Goal: Transaction & Acquisition: Purchase product/service

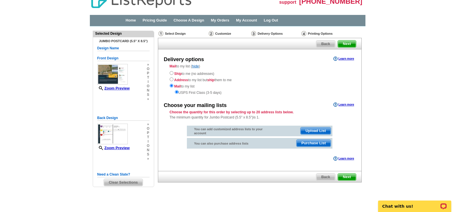
scroll to position [15, 0]
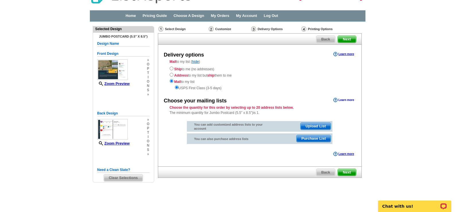
click at [344, 100] on link "Learn more" at bounding box center [343, 100] width 21 height 5
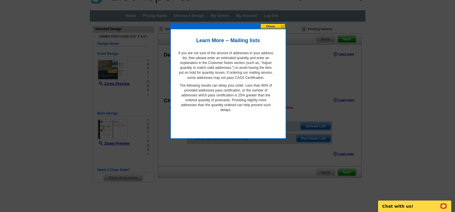
click at [272, 27] on button at bounding box center [272, 26] width 25 height 5
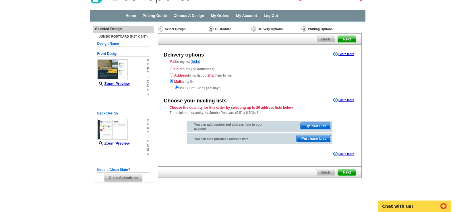
click at [306, 139] on span "Purchase List" at bounding box center [314, 138] width 34 height 7
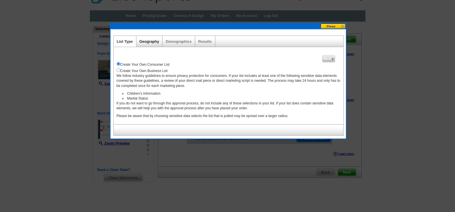
click at [149, 43] on link "Geography" at bounding box center [150, 41] width 20 height 4
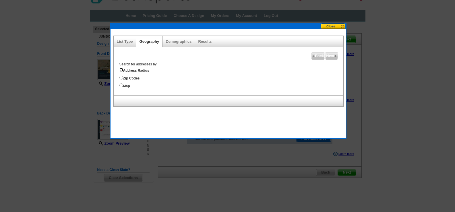
click at [121, 69] on input "Address Radius" at bounding box center [121, 70] width 4 height 4
radio input "true"
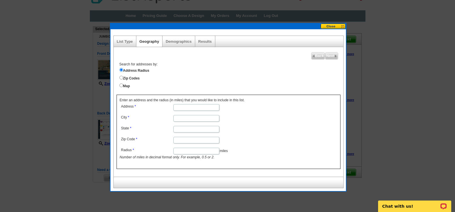
click at [192, 106] on input "Address" at bounding box center [196, 107] width 46 height 7
type input "219 Small Drive"
click at [183, 116] on input "City" at bounding box center [196, 118] width 46 height 7
type input "ELIZABETH CTY"
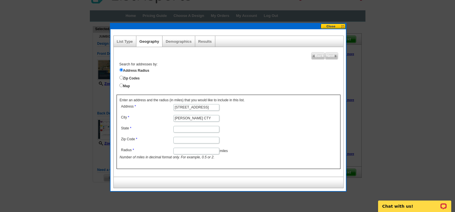
type input "NC"
type input "27909"
click at [188, 150] on input "Radius" at bounding box center [196, 151] width 46 height 7
type input "5"
click at [330, 55] on span "Next" at bounding box center [331, 56] width 12 height 7
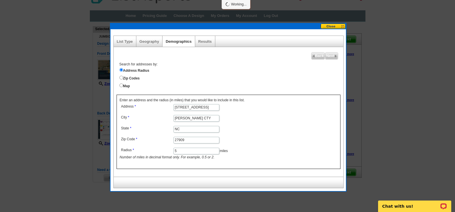
select select
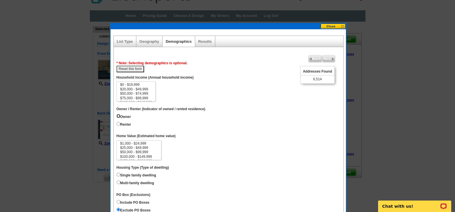
click at [117, 115] on input "Owner" at bounding box center [119, 116] width 4 height 4
radio input "true"
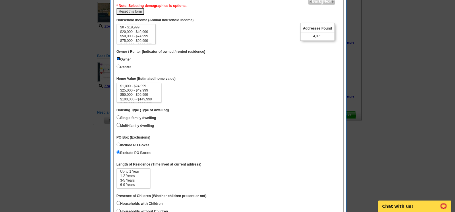
scroll to position [101, 0]
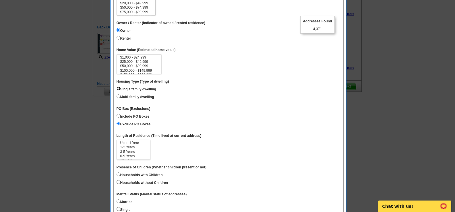
click at [118, 87] on input "Single family dwelling" at bounding box center [119, 89] width 4 height 4
radio input "true"
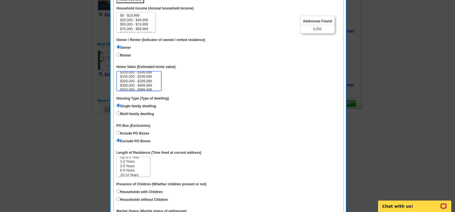
scroll to position [23, 0]
select select "500000-999999"
click at [145, 83] on option "$500,000 - $999,999" at bounding box center [139, 82] width 39 height 4
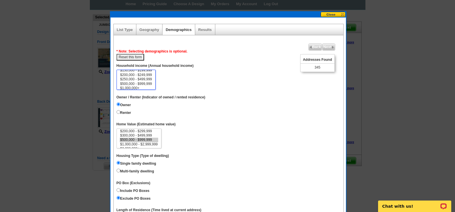
scroll to position [26, 0]
click at [155, 32] on div "Geography" at bounding box center [149, 29] width 26 height 11
click at [150, 31] on link "Geography" at bounding box center [150, 30] width 20 height 4
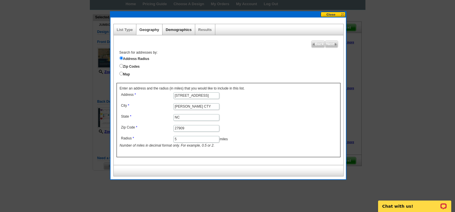
click at [178, 31] on link "Demographics" at bounding box center [179, 30] width 26 height 4
select select
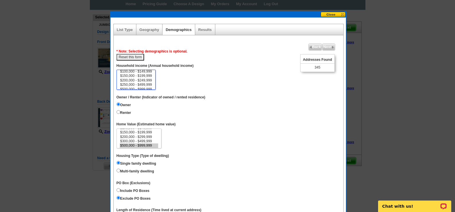
scroll to position [21, 0]
select select "200000-249999"
click at [130, 78] on option "$200,000 - $249,999" at bounding box center [136, 78] width 33 height 4
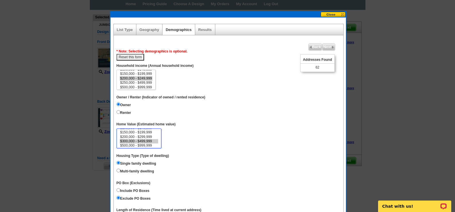
click at [149, 141] on option "$300,000 - $499,999" at bounding box center [139, 141] width 39 height 4
select select "500000-999999"
click at [145, 146] on option "$500,000 - $999,999" at bounding box center [139, 146] width 39 height 4
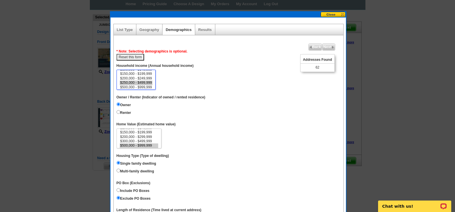
click at [145, 82] on option "$250,000 - $499,999" at bounding box center [136, 83] width 33 height 4
select select "150000-199999"
click at [147, 73] on option "$150,000 - $199,999" at bounding box center [136, 74] width 33 height 4
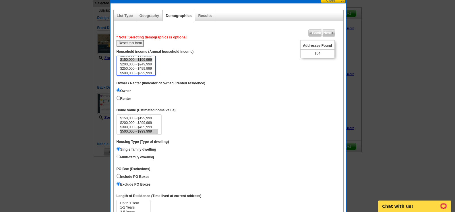
scroll to position [26, 0]
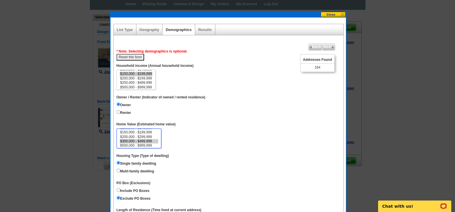
click at [149, 140] on option "$300,000 - $499,999" at bounding box center [139, 141] width 39 height 4
click at [146, 146] on option "$3,000,000+" at bounding box center [139, 145] width 39 height 4
click at [149, 141] on option "$1,000,000 - $2,999,999" at bounding box center [139, 141] width 39 height 4
click at [148, 136] on option "$500,000 - $999,999" at bounding box center [139, 136] width 39 height 4
select select "300000-499999"
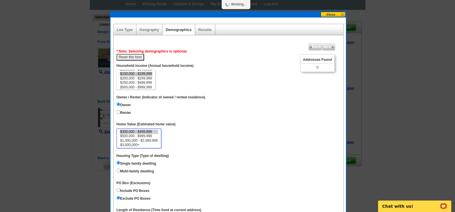
click at [148, 131] on option "$300,000 - $499,999" at bounding box center [139, 132] width 39 height 4
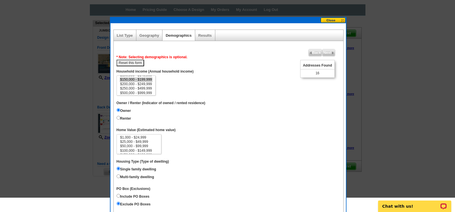
scroll to position [0, 0]
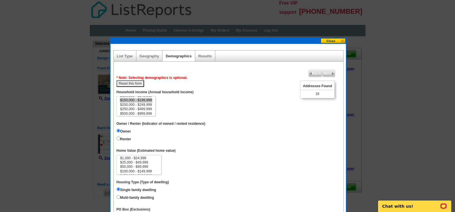
click at [133, 84] on button "Reset this form" at bounding box center [131, 83] width 28 height 7
select select
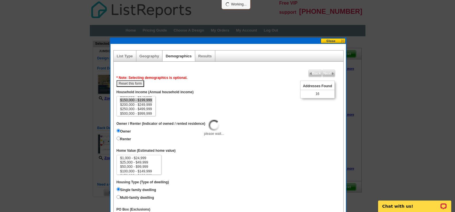
select select
click at [118, 129] on input "Owner" at bounding box center [119, 131] width 4 height 4
radio input "true"
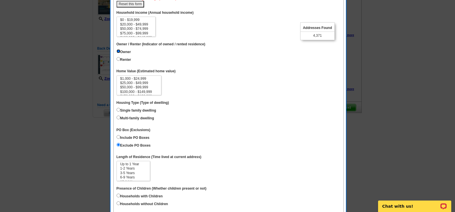
scroll to position [86, 0]
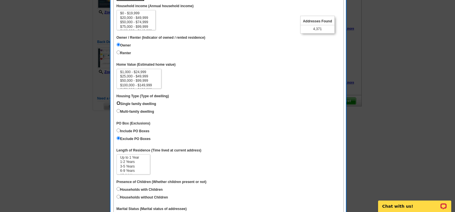
click at [119, 102] on input "Single family dwelling" at bounding box center [119, 103] width 4 height 4
radio input "true"
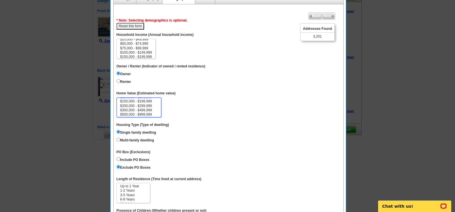
scroll to position [26, 0]
click at [150, 99] on option "$300,000 - $499,999" at bounding box center [139, 101] width 39 height 4
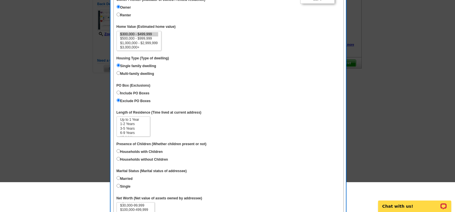
scroll to position [86, 0]
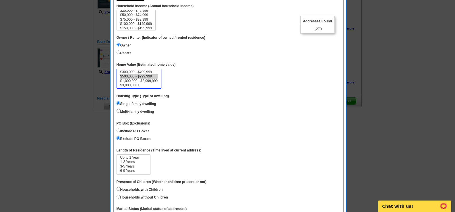
click at [150, 76] on option "$500,000 - $999,999" at bounding box center [139, 76] width 39 height 4
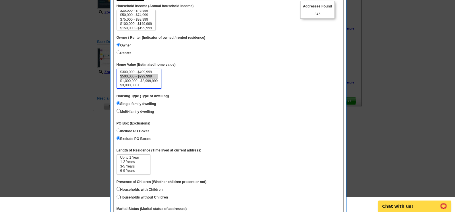
scroll to position [57, 0]
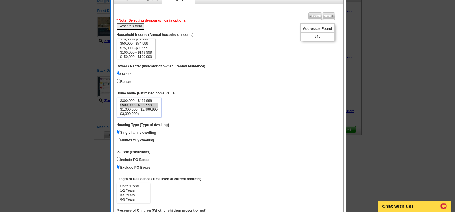
select select "300000-499999"
click at [147, 99] on option "$300,000 - $499,999" at bounding box center [139, 101] width 39 height 4
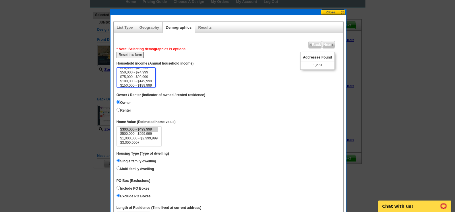
scroll to position [0, 0]
click at [133, 55] on button "Reset this form" at bounding box center [131, 55] width 28 height 7
select select
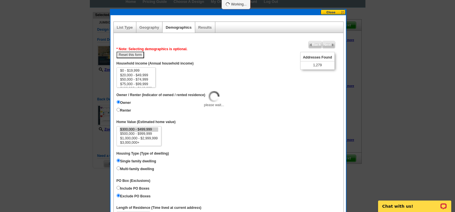
select select
click at [145, 27] on link "Geography" at bounding box center [150, 27] width 20 height 4
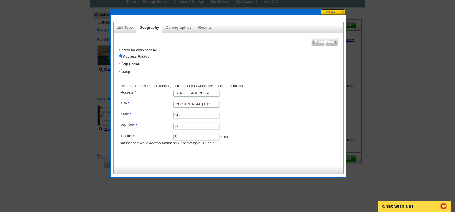
drag, startPoint x: 179, startPoint y: 135, endPoint x: 164, endPoint y: 135, distance: 14.6
click at [164, 135] on dl "Address 219 Small Drive City ELIZABETH CTY State NC Zip Code 27909 Radius 5 mil…" at bounding box center [196, 117] width 153 height 57
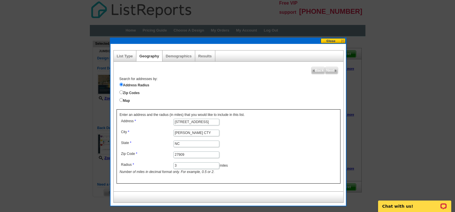
type input "3"
click at [330, 71] on span "Next" at bounding box center [331, 70] width 12 height 7
select select
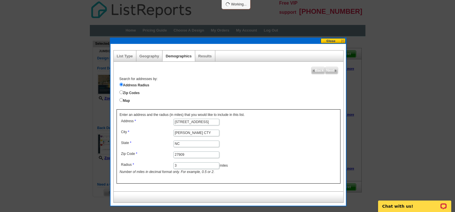
select select
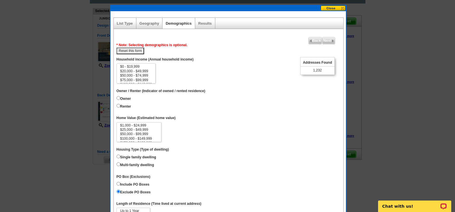
scroll to position [29, 0]
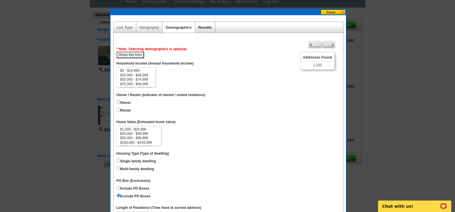
click at [203, 26] on link "Results" at bounding box center [204, 27] width 13 height 4
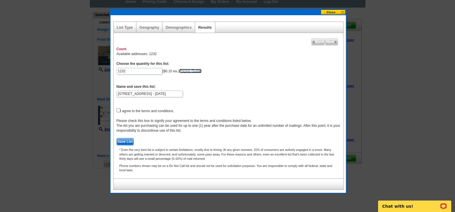
click at [189, 71] on link "Pricing Guide" at bounding box center [190, 71] width 22 height 4
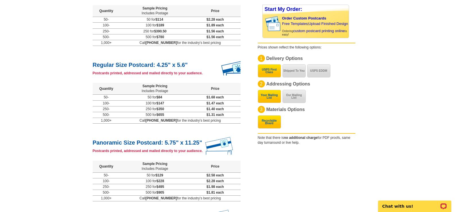
scroll to position [144, 0]
